Goal: Information Seeking & Learning: Learn about a topic

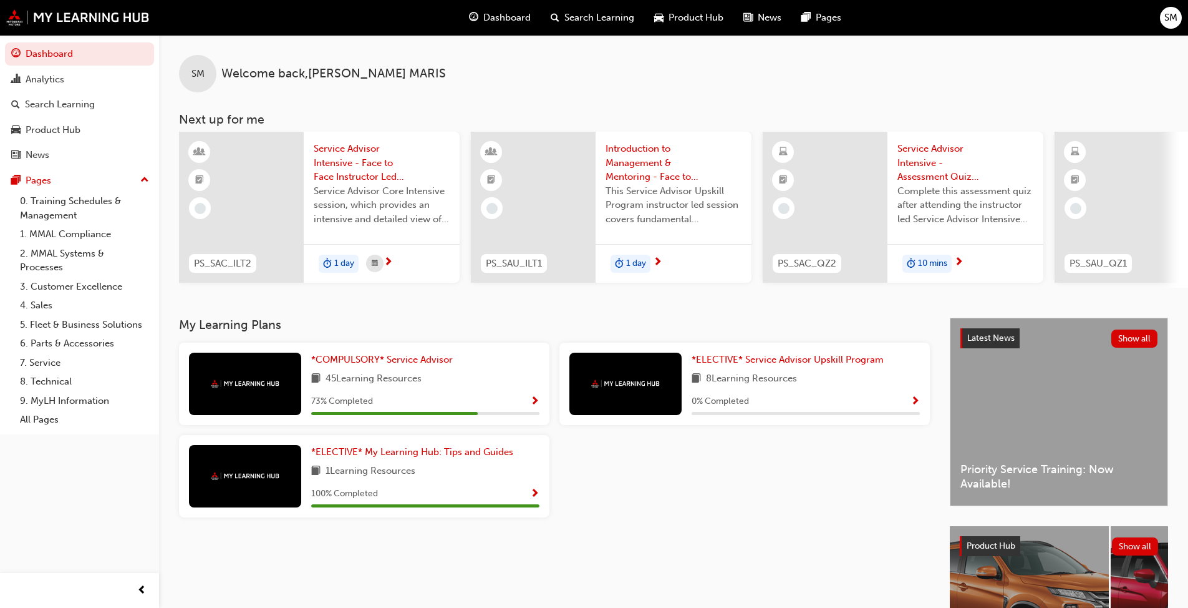
click at [623, 457] on div "Latest News Show all Priority Service Training: Now Available!" at bounding box center [1059, 411] width 217 height 187
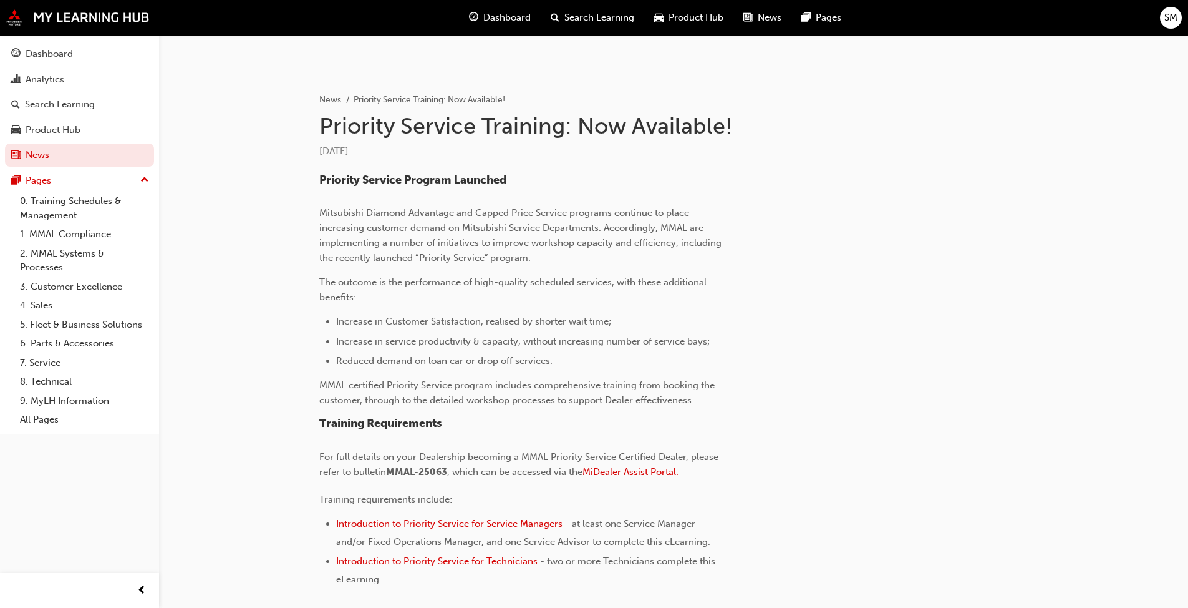
scroll to position [250, 0]
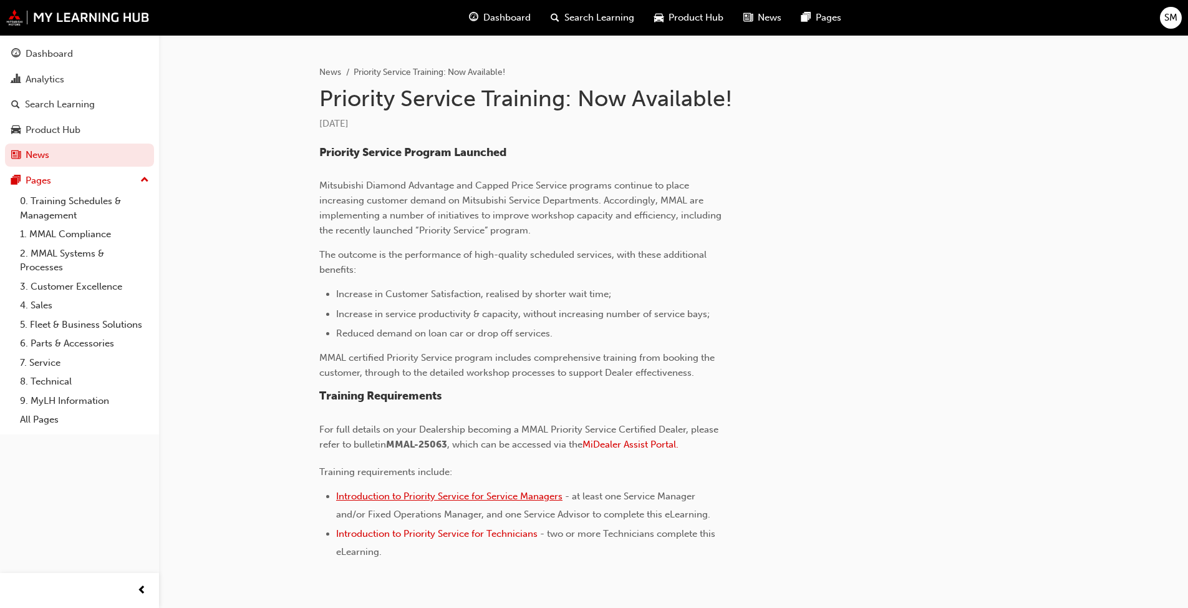
click at [468, 467] on span "Introduction to Priority Service for Service Managers" at bounding box center [449, 495] width 226 height 11
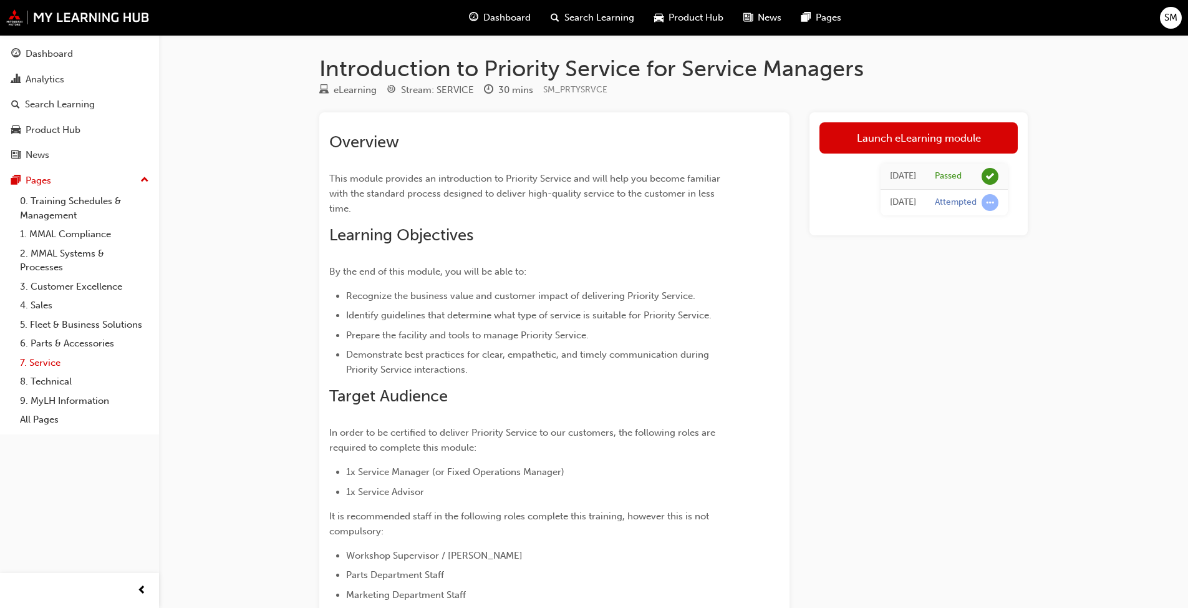
click at [58, 361] on link "7. Service" at bounding box center [84, 362] width 139 height 19
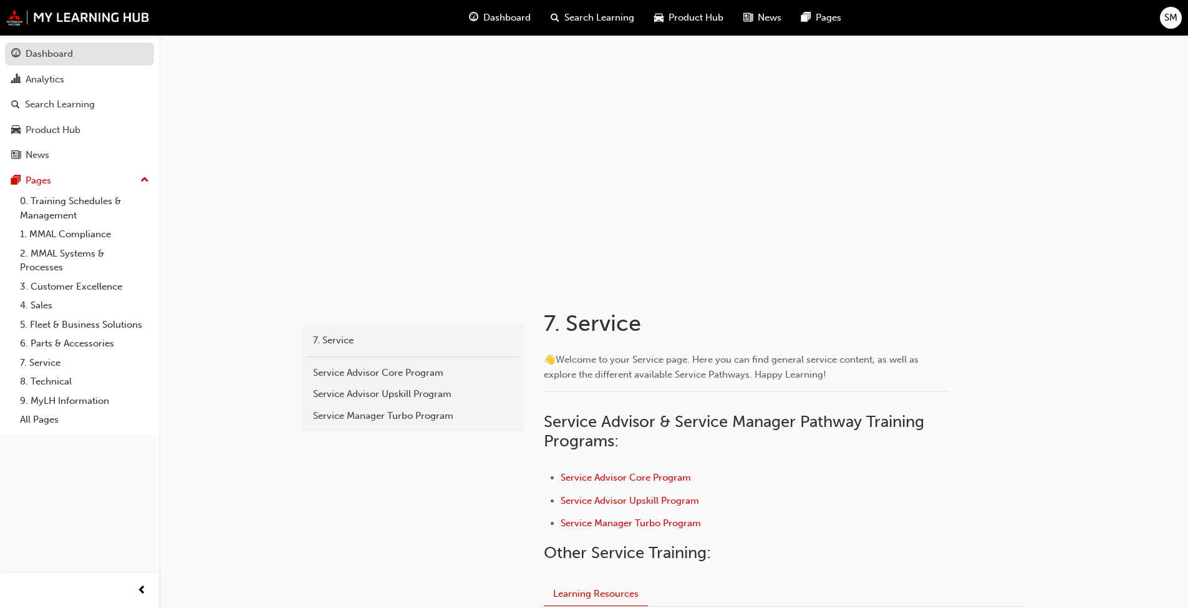
click at [77, 59] on div "Dashboard" at bounding box center [79, 54] width 137 height 16
